Goal: Find contact information: Find contact information

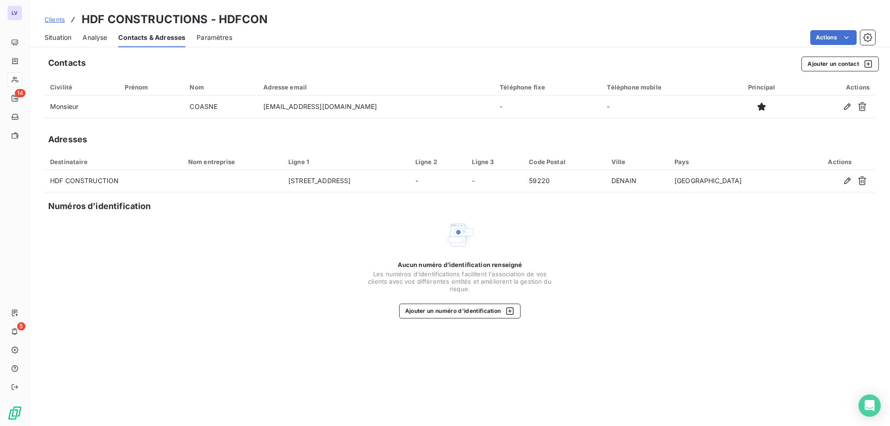
click at [225, 224] on div "Aucun numéro d’identification renseigné Les numéros d'identifications faciliten…" at bounding box center [460, 269] width 831 height 98
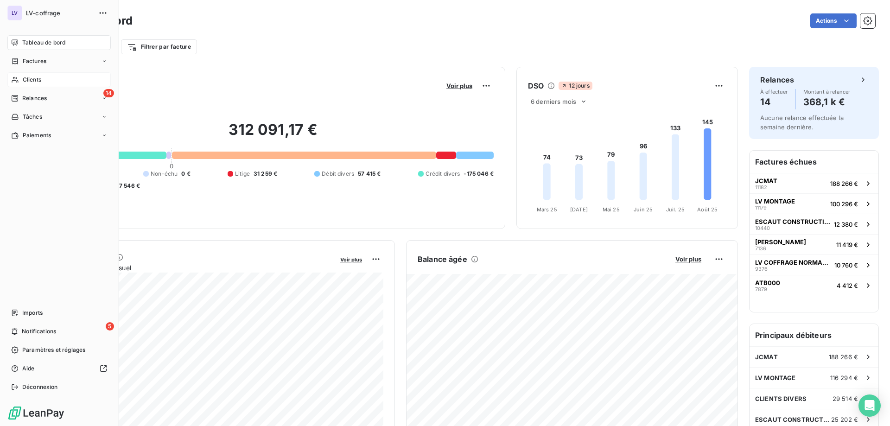
click at [18, 80] on icon at bounding box center [15, 79] width 8 height 7
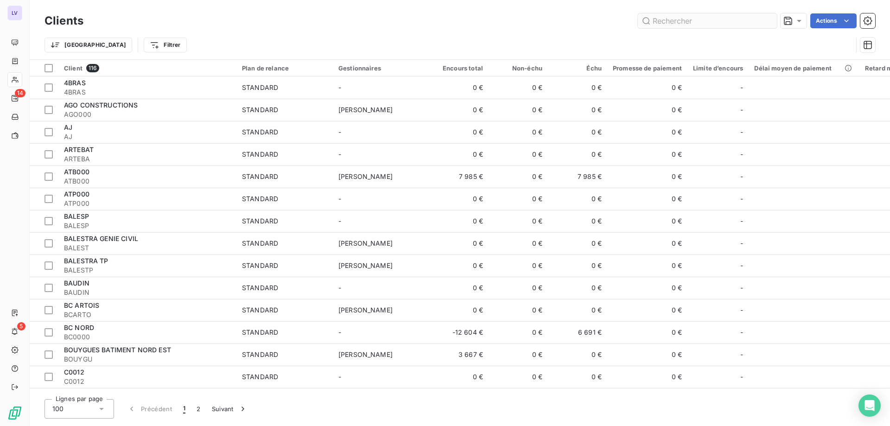
click at [668, 23] on input "text" at bounding box center [707, 20] width 139 height 15
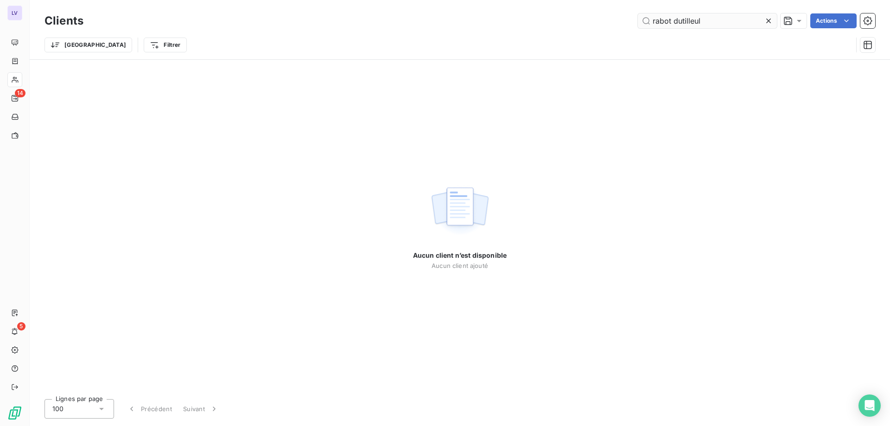
drag, startPoint x: 711, startPoint y: 26, endPoint x: 673, endPoint y: 22, distance: 38.7
click at [673, 22] on input "rabot dutilleul" at bounding box center [707, 20] width 139 height 15
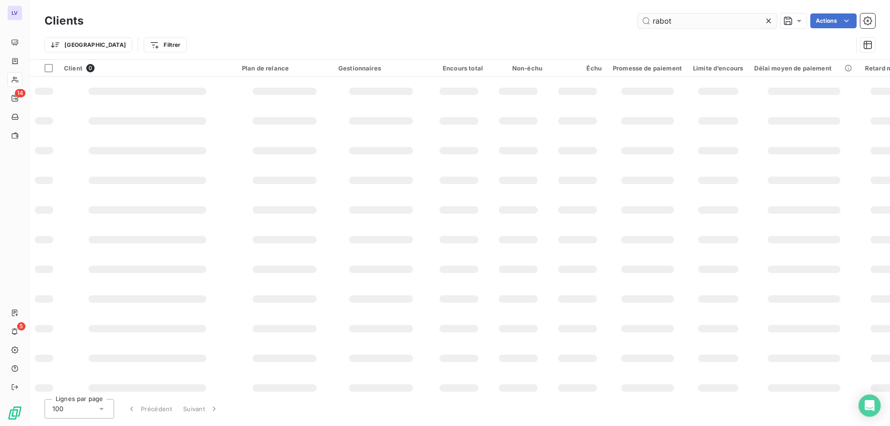
type input "rabot"
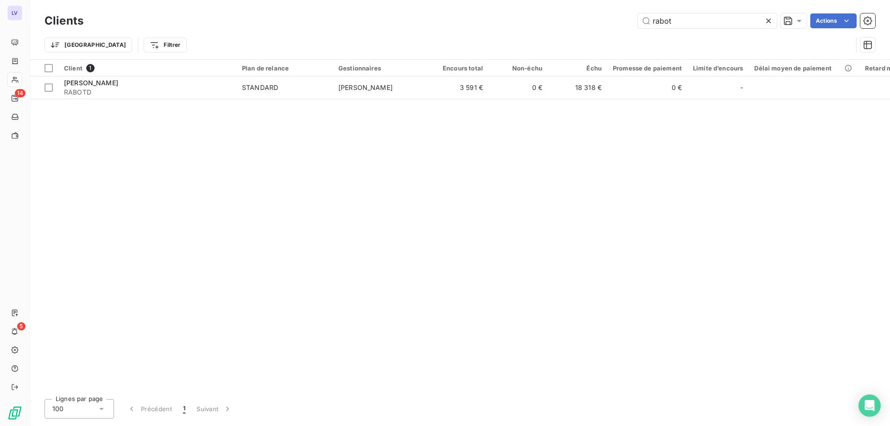
click at [231, 101] on div "Client 1 Plan de relance Gestionnaires Encours total Non-échu Échu Promesse de …" at bounding box center [460, 226] width 860 height 332
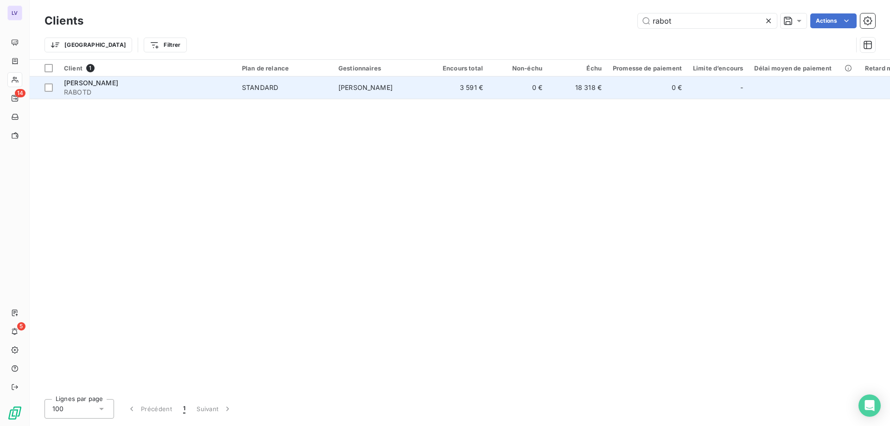
click at [229, 89] on span "RABOTD" at bounding box center [147, 92] width 167 height 9
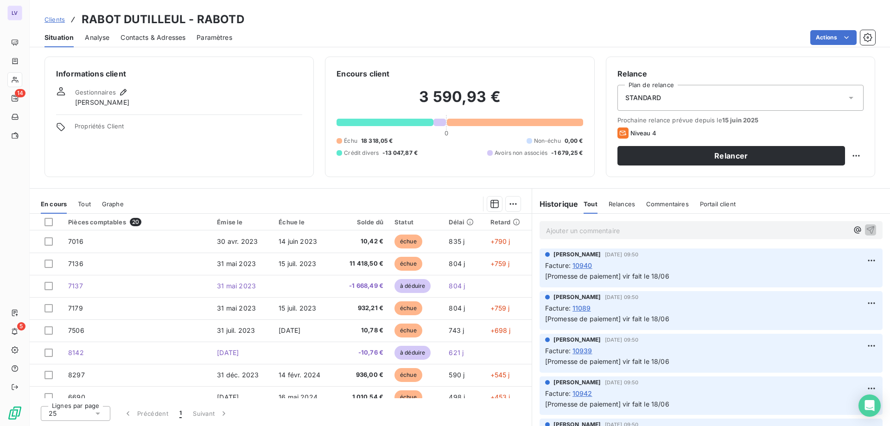
click at [91, 37] on span "Analyse" at bounding box center [97, 37] width 25 height 9
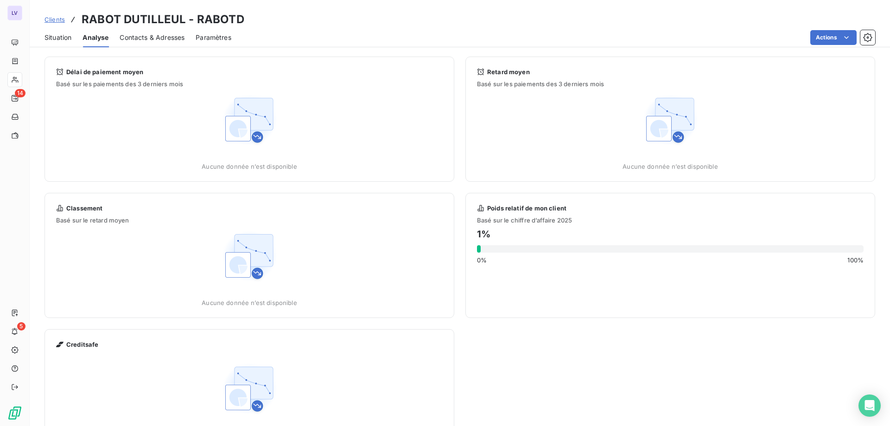
click at [146, 40] on span "Contacts & Adresses" at bounding box center [152, 37] width 65 height 9
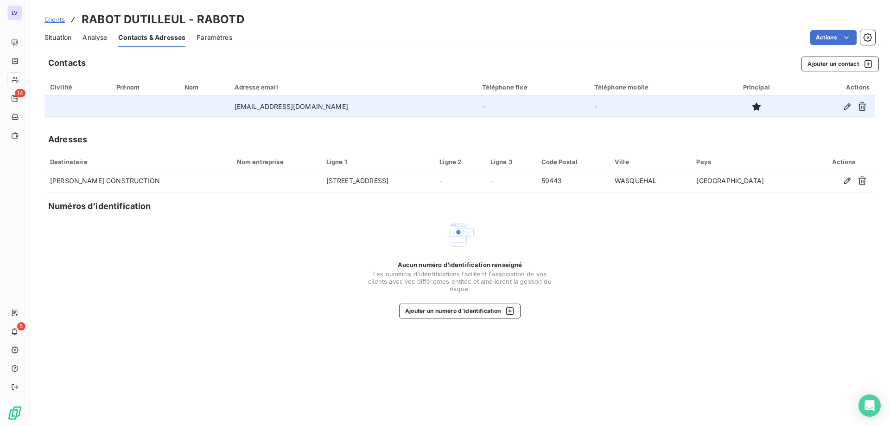
drag, startPoint x: 380, startPoint y: 110, endPoint x: 223, endPoint y: 107, distance: 157.7
click at [229, 107] on td "relances.fournisseurs@rabotdutilleul.com" at bounding box center [353, 106] width 248 height 22
copy td "relances.fournisseurs@rabotdutilleul.com"
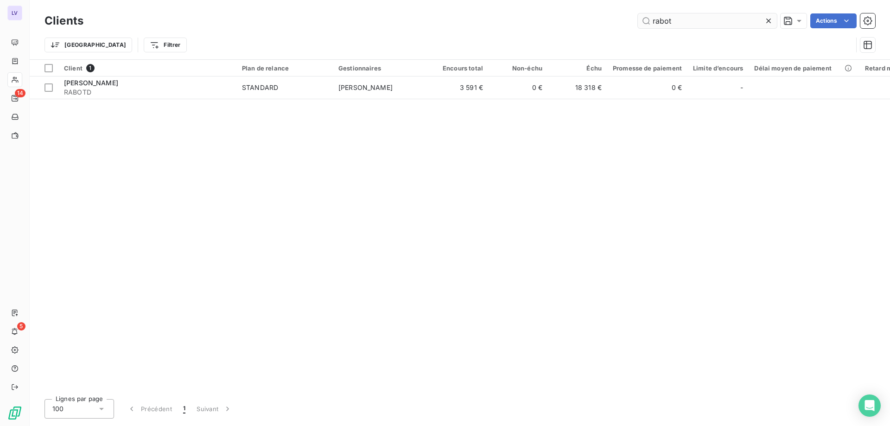
drag, startPoint x: 699, startPoint y: 27, endPoint x: 399, endPoint y: 9, distance: 300.9
click at [638, 13] on input "rabot" at bounding box center [707, 20] width 139 height 15
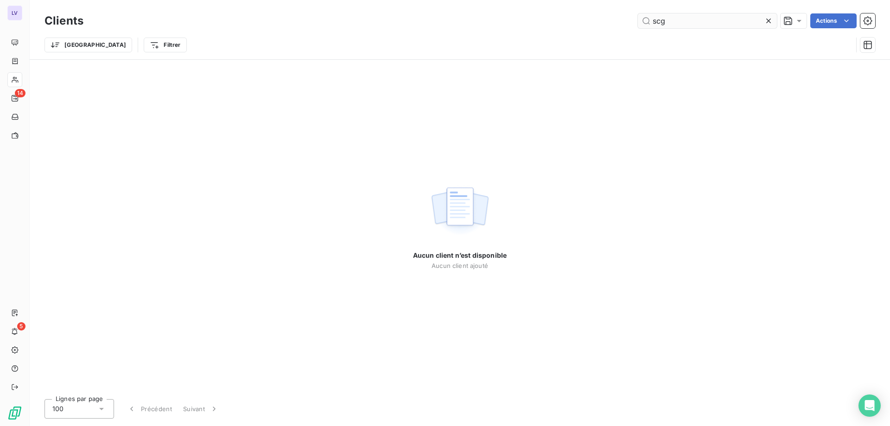
type input "scg"
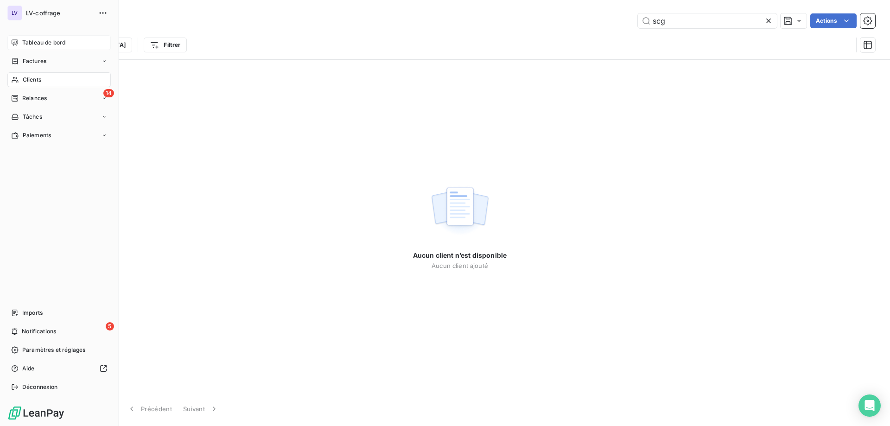
click at [37, 37] on div "Tableau de bord" at bounding box center [58, 42] width 103 height 15
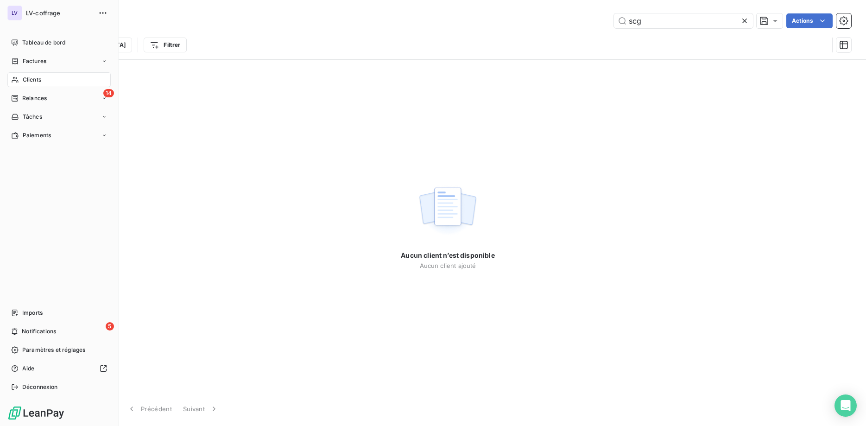
click at [39, 83] on span "Clients" at bounding box center [32, 80] width 19 height 8
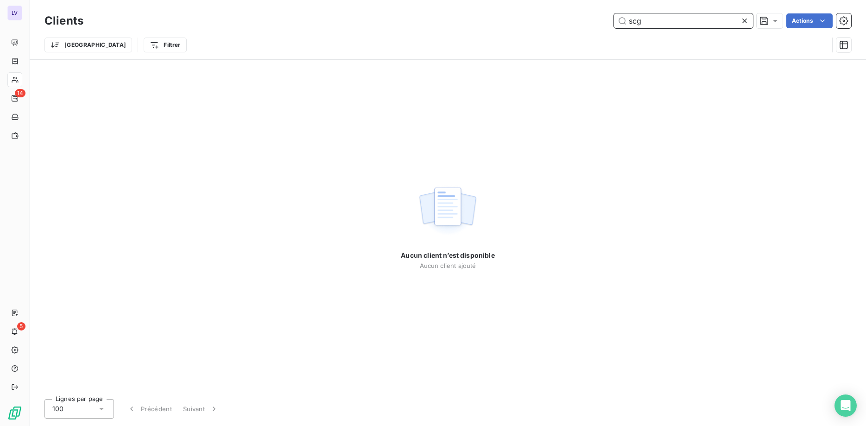
click at [644, 24] on input "scg" at bounding box center [683, 20] width 139 height 15
drag, startPoint x: 668, startPoint y: 24, endPoint x: 545, endPoint y: -12, distance: 128.9
click at [614, 13] on input "scg" at bounding box center [683, 20] width 139 height 15
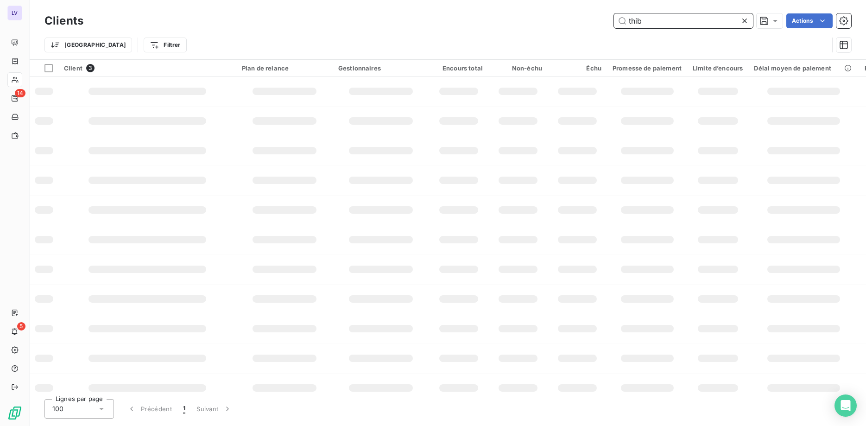
type input "thib"
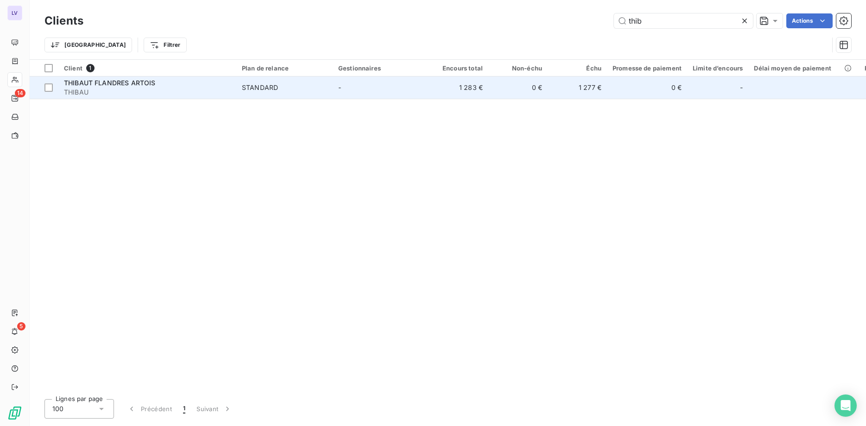
click at [162, 97] on td "THIBAUT FLANDRES ARTOIS THIBAU" at bounding box center [147, 87] width 178 height 22
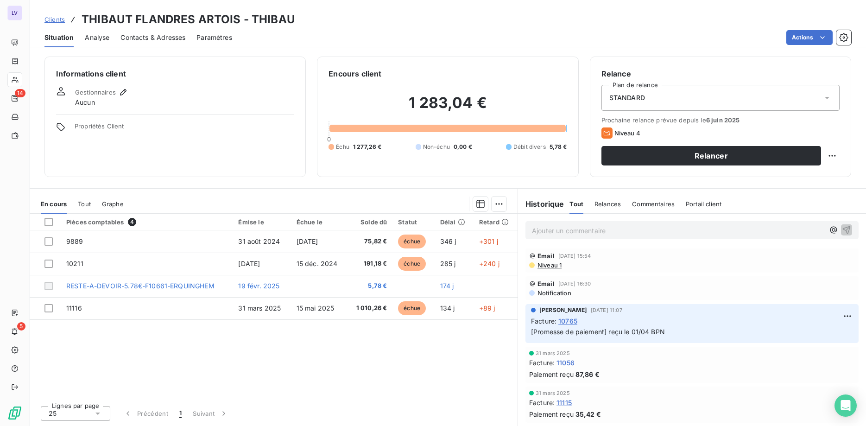
click at [95, 42] on span "Analyse" at bounding box center [97, 37] width 25 height 9
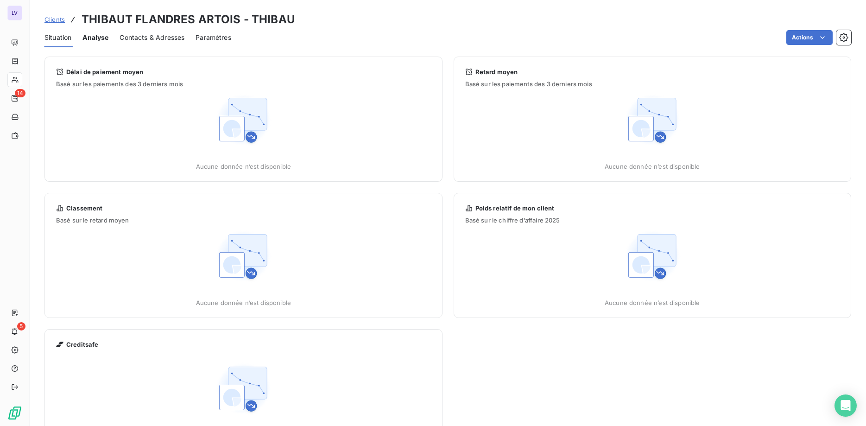
click at [190, 31] on div "Situation Analyse Contacts & Adresses Paramètres Actions" at bounding box center [448, 37] width 837 height 19
click at [170, 37] on span "Contacts & Adresses" at bounding box center [152, 37] width 65 height 9
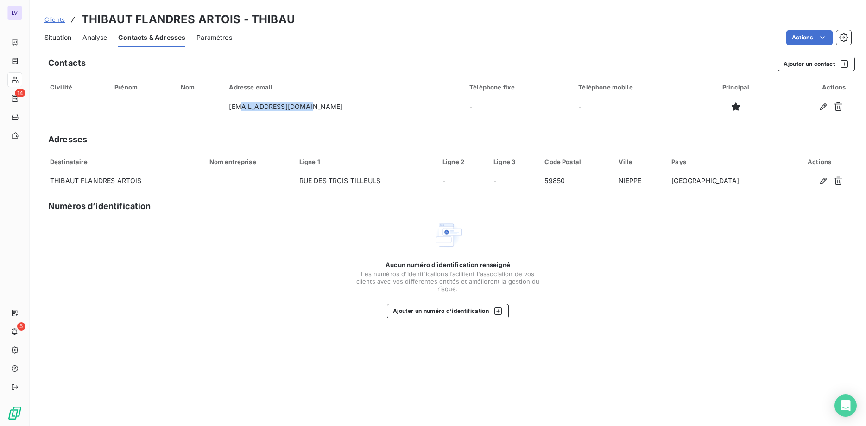
drag, startPoint x: 337, startPoint y: 110, endPoint x: 179, endPoint y: 89, distance: 159.9
click at [179, 89] on table "Civilité Prénom Nom Adresse email Téléphone fixe Téléphone mobile Principal Act…" at bounding box center [448, 98] width 807 height 39
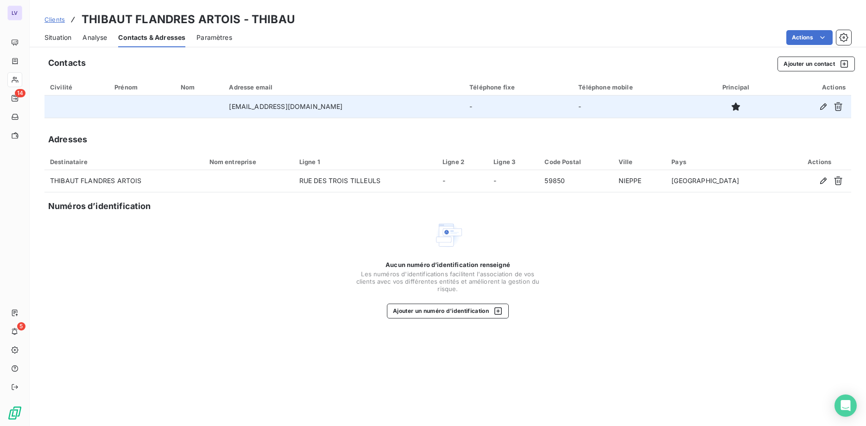
drag, startPoint x: 344, startPoint y: 104, endPoint x: 348, endPoint y: 112, distance: 8.7
click at [344, 104] on td "compta@tfaservices.fr" at bounding box center [343, 106] width 241 height 22
drag, startPoint x: 356, startPoint y: 109, endPoint x: 215, endPoint y: 95, distance: 142.1
click at [215, 95] on tr "compta@tfaservices.fr - -" at bounding box center [448, 106] width 807 height 22
copy tr "compta@tfaservices.fr"
